Goal: Obtain resource: Download file/media

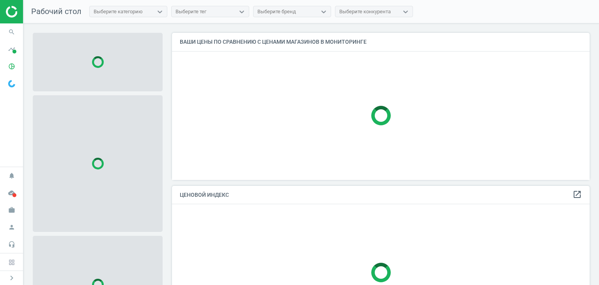
scroll to position [159, 423]
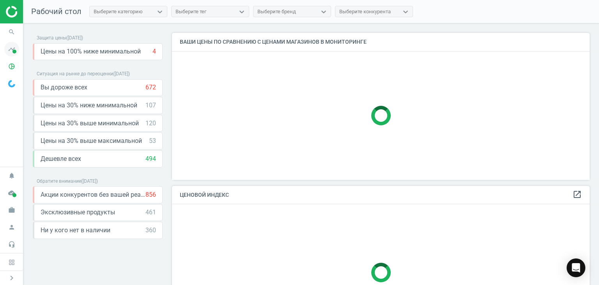
click at [6, 48] on icon "timeline" at bounding box center [11, 49] width 15 height 15
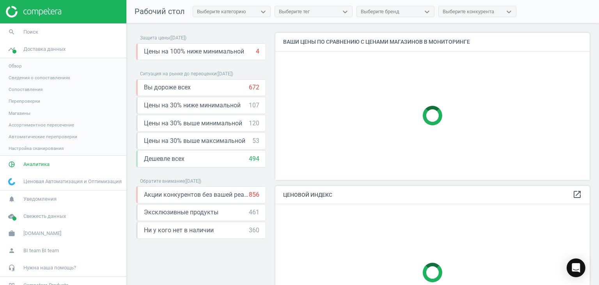
scroll to position [4, 4]
click at [25, 112] on span "Магазины" at bounding box center [20, 113] width 22 height 6
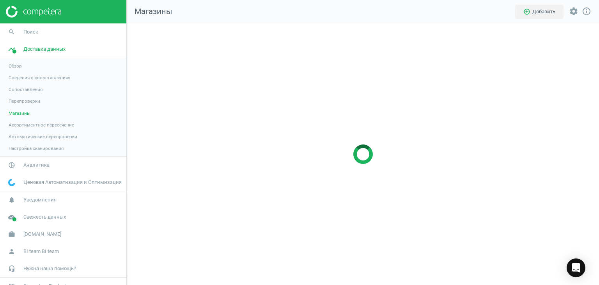
scroll to position [273, 484]
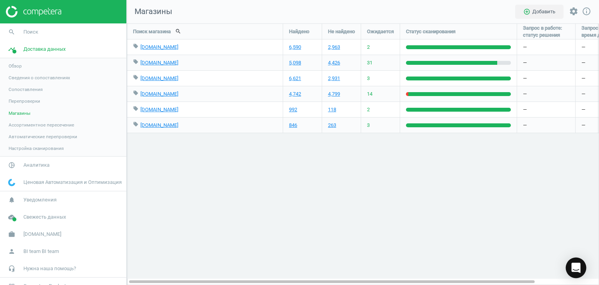
click at [573, 265] on icon "Open Intercom Messenger" at bounding box center [575, 267] width 9 height 10
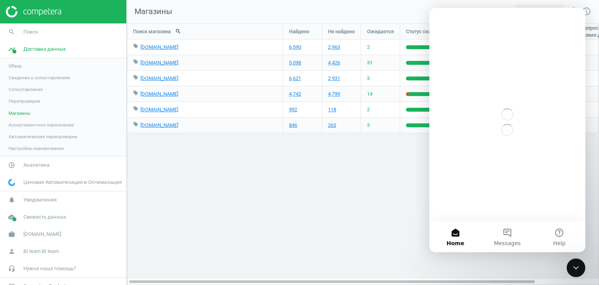
scroll to position [0, 0]
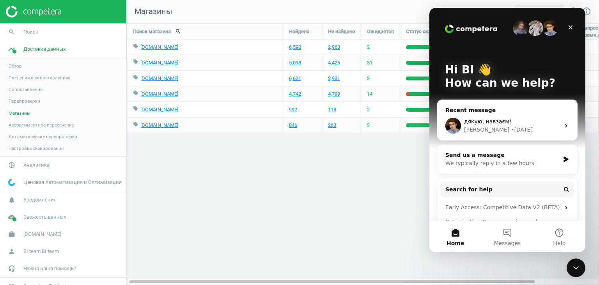
click at [390, 204] on div "Поиск магазина search Найдено Не найдено Ожидается Статус сканирования Запрос в…" at bounding box center [363, 153] width 472 height 261
click at [496, 235] on button "Messages" at bounding box center [507, 236] width 52 height 31
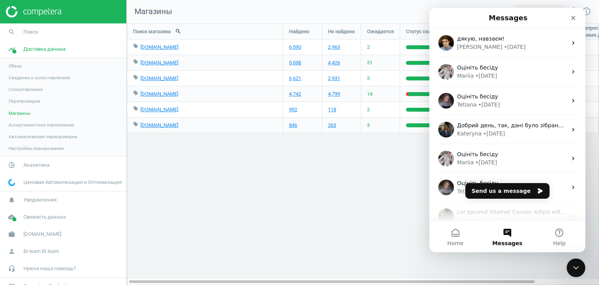
click at [376, 186] on div "Поиск магазина search Найдено Не найдено Ожидается Статус сканирования Запрос в…" at bounding box center [363, 153] width 472 height 261
click at [578, 262] on icon "Close Intercom Messenger" at bounding box center [574, 266] width 9 height 9
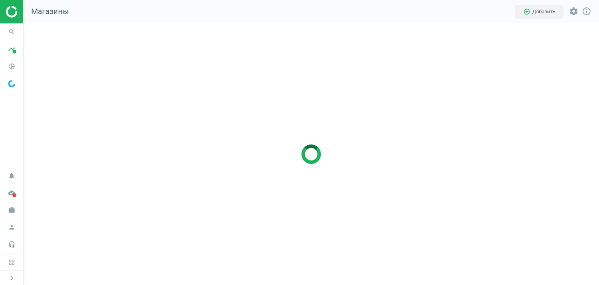
scroll to position [273, 587]
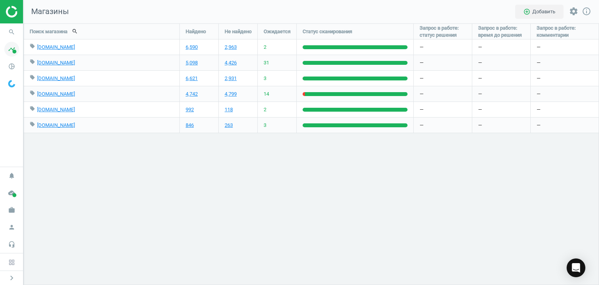
click at [12, 48] on icon "timeline" at bounding box center [11, 49] width 15 height 15
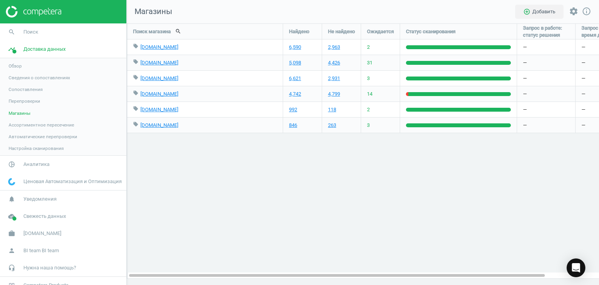
scroll to position [273, 484]
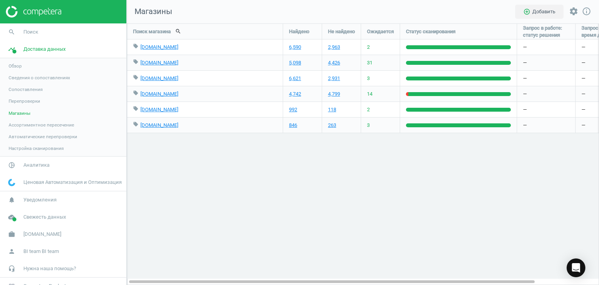
click at [35, 165] on span "Аналитика" at bounding box center [36, 164] width 26 height 7
click at [20, 94] on span "Товары" at bounding box center [17, 95] width 16 height 6
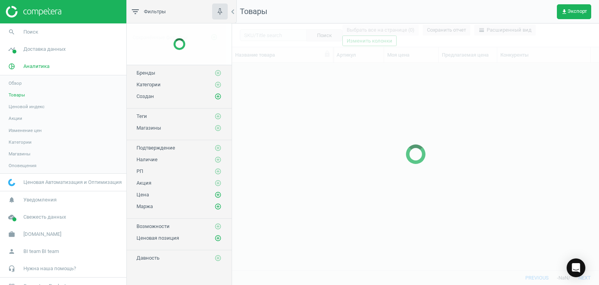
scroll to position [195, 361]
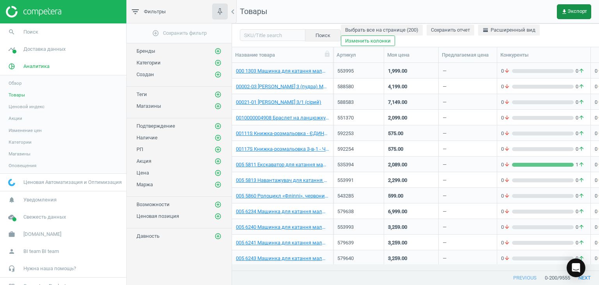
click at [575, 13] on span "get_app Экспорт" at bounding box center [574, 12] width 26 height 6
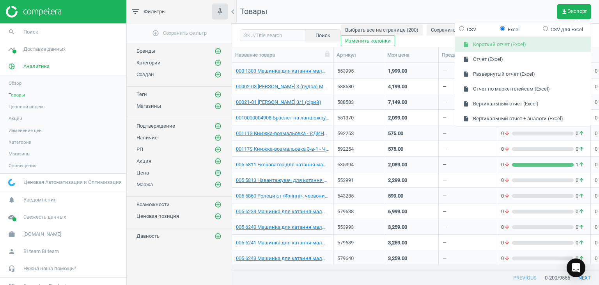
click at [508, 46] on button "insert_drive_file Короткий отчет (Excel)" at bounding box center [523, 44] width 136 height 15
